Goal: Task Accomplishment & Management: Manage account settings

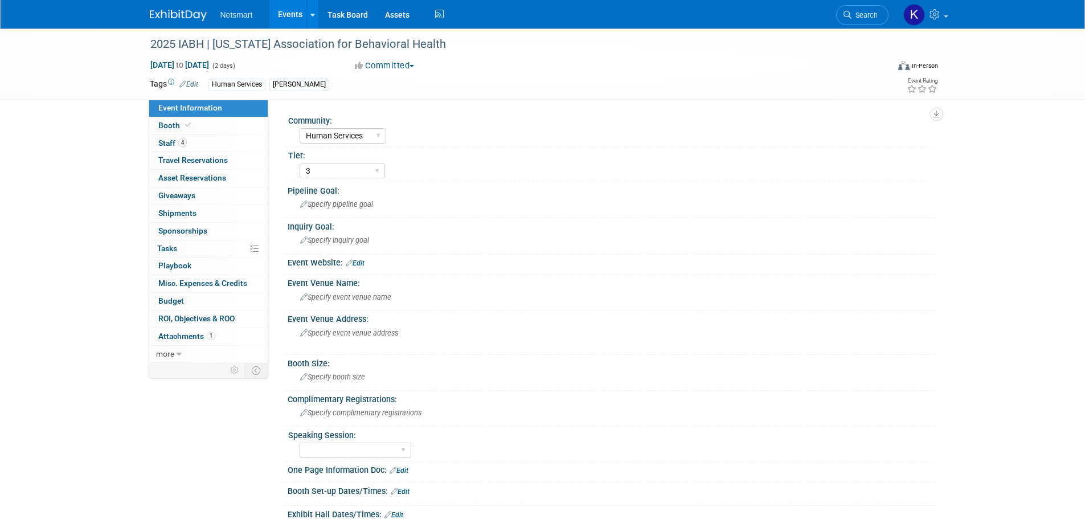
select select "Human Services"
select select "3"
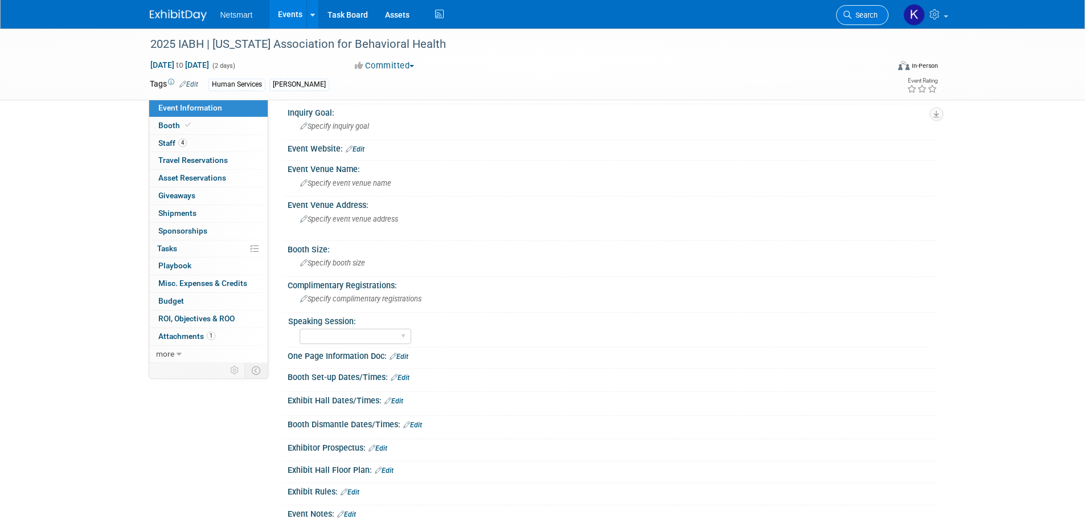
click at [861, 19] on link "Search" at bounding box center [862, 15] width 52 height 20
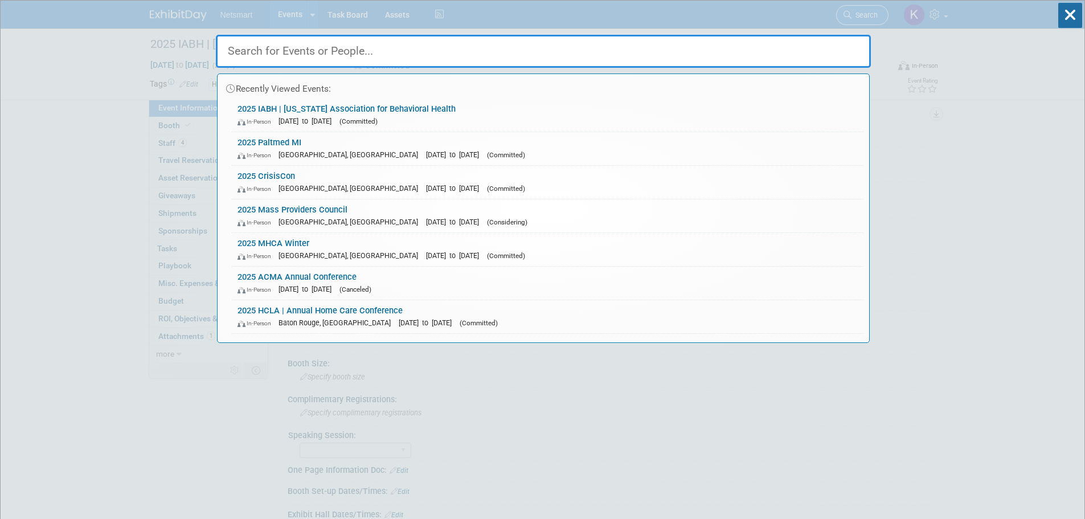
type input "p"
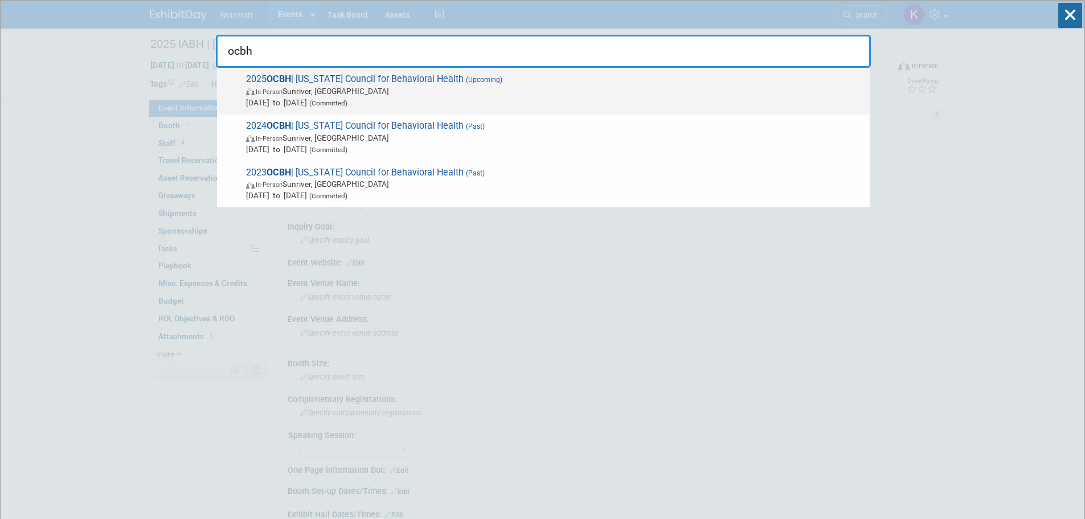
type input "ocbh"
click at [323, 81] on span "2025 OCBH | [US_STATE] Council for Behavioral Health (Upcoming) In-Person Sunri…" at bounding box center [553, 90] width 621 height 35
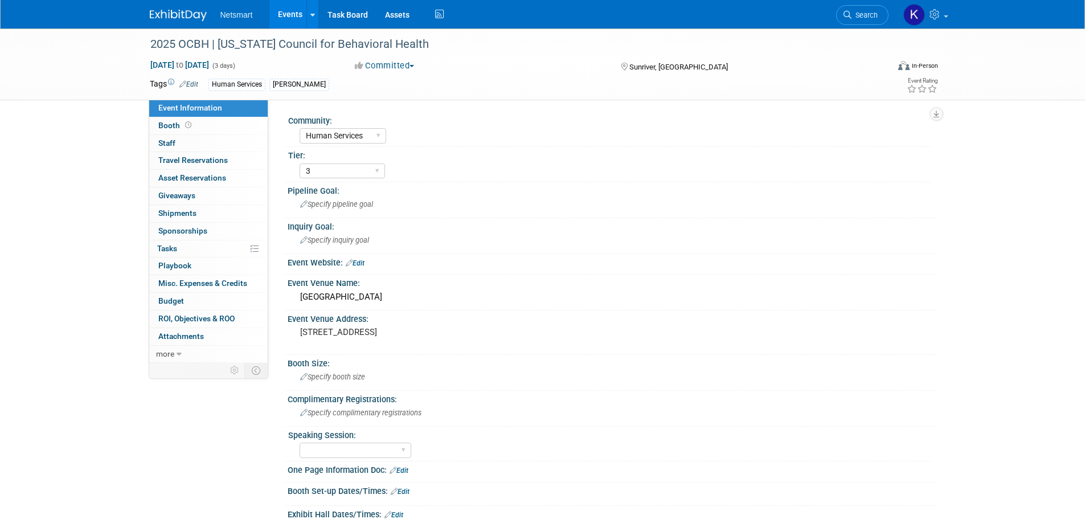
select select "Human Services"
select select "3"
click at [202, 127] on link "Booth" at bounding box center [208, 125] width 118 height 17
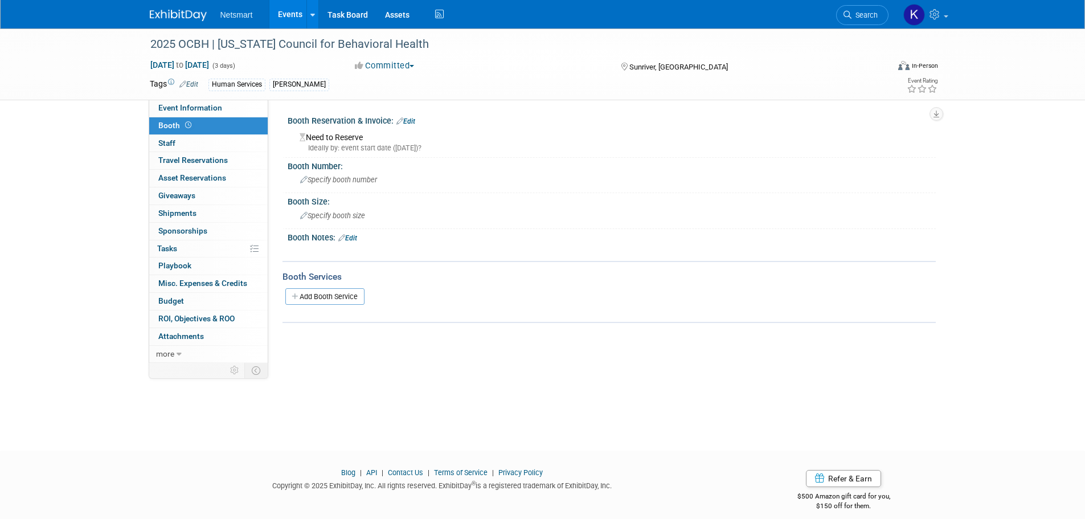
click at [415, 120] on link "Edit" at bounding box center [405, 121] width 19 height 8
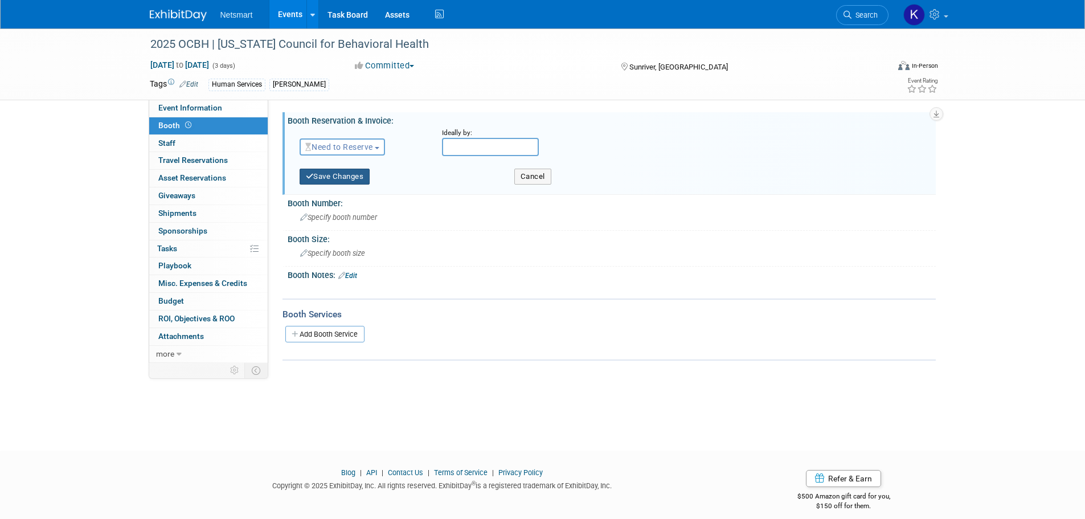
click at [362, 175] on button "Save Changes" at bounding box center [335, 177] width 71 height 16
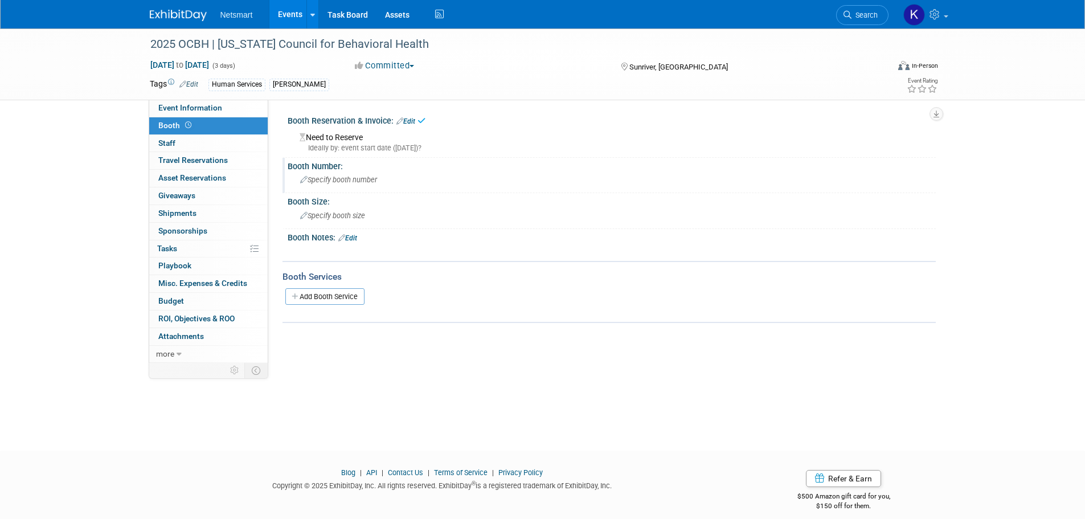
click at [341, 185] on div "Specify booth number" at bounding box center [611, 180] width 631 height 18
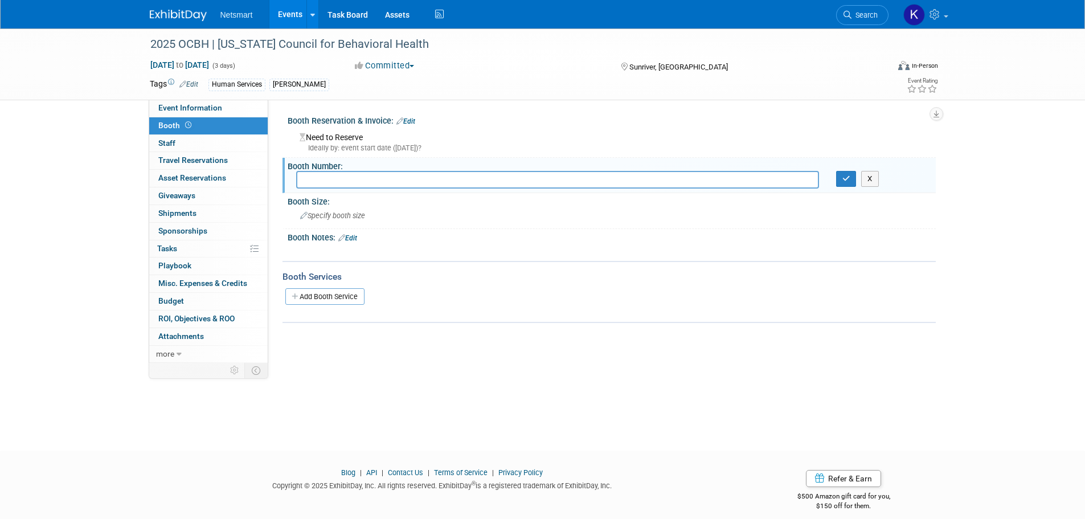
click at [406, 121] on link "Edit" at bounding box center [405, 121] width 19 height 8
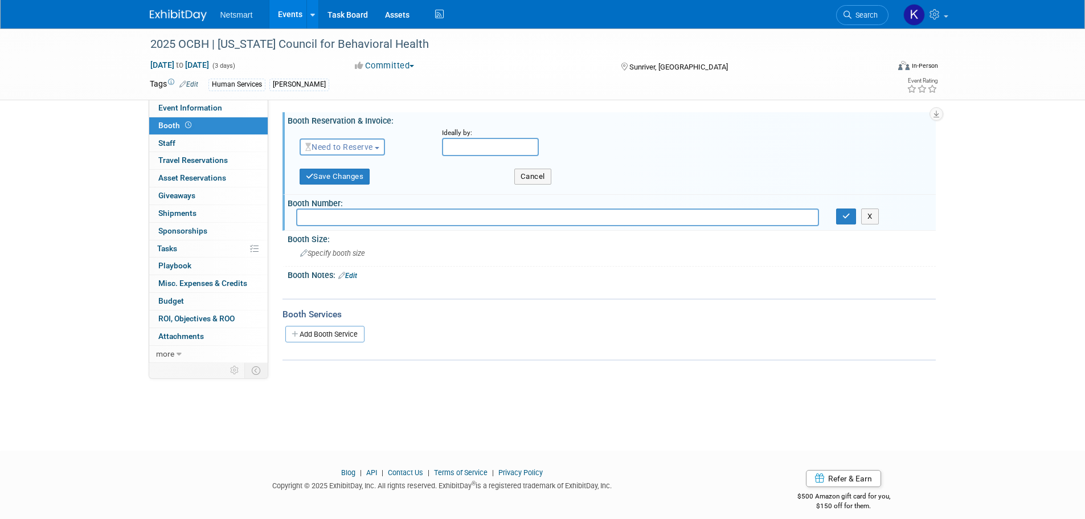
click at [338, 142] on span "Need to Reserve" at bounding box center [339, 146] width 68 height 9
click at [347, 185] on link "Reserved" at bounding box center [361, 182] width 122 height 16
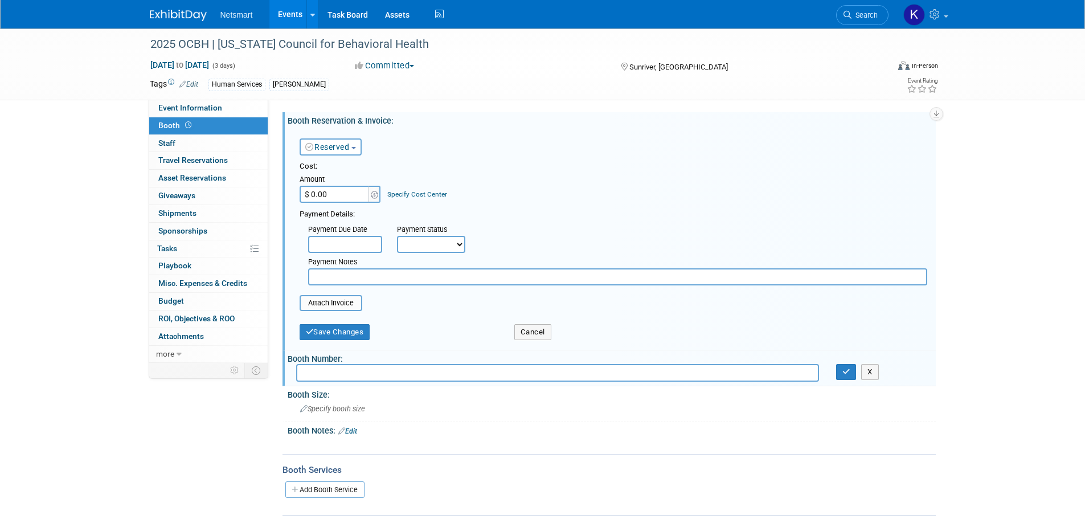
click at [348, 190] on input "$ 0.00" at bounding box center [335, 194] width 71 height 17
type input "$ 2,625.00"
click at [475, 187] on div "Cost: Amount $ 2,625.00 Specify Cost Center Cost Center -- Not Specified --" at bounding box center [614, 182] width 628 height 42
click at [328, 333] on button "Save Changes" at bounding box center [335, 332] width 71 height 16
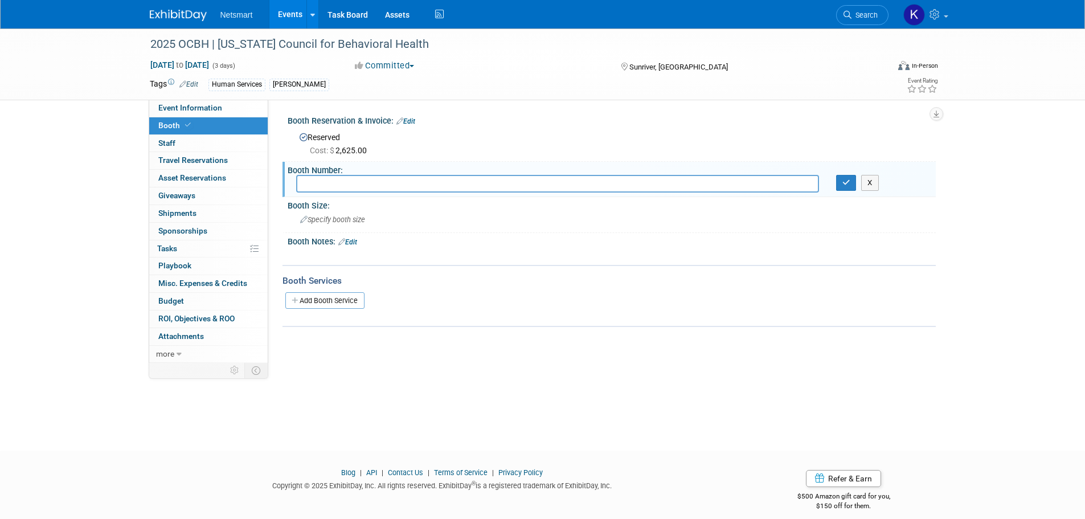
click at [338, 186] on input "text" at bounding box center [557, 184] width 523 height 18
click at [181, 107] on span "Event Information" at bounding box center [190, 107] width 64 height 9
select select "Human Services"
select select "3"
